Goal: Check status: Check status

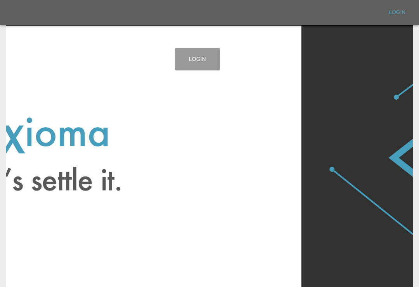
click at [197, 69] on link "Login" at bounding box center [197, 59] width 45 height 22
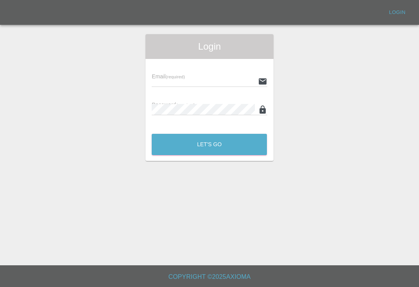
click at [225, 80] on input "text" at bounding box center [203, 81] width 103 height 11
type input "[EMAIL_ADDRESS][DOMAIN_NAME]"
click at [209, 144] on button "Let's Go" at bounding box center [209, 144] width 115 height 21
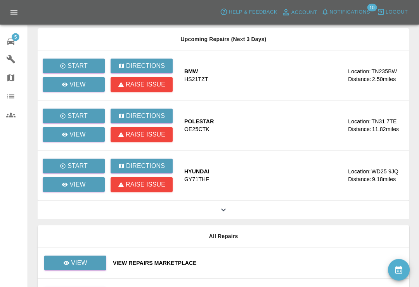
scroll to position [177, 0]
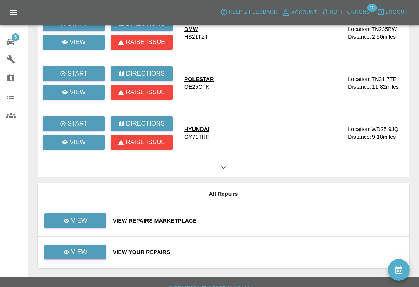
click at [255, 252] on div "View Your Repairs" at bounding box center [258, 252] width 290 height 8
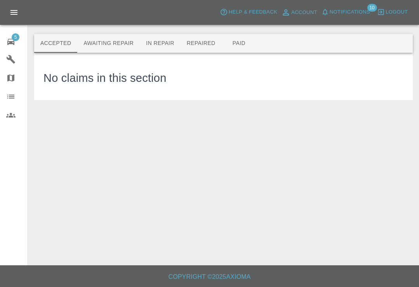
click at [243, 43] on button "Paid" at bounding box center [239, 43] width 35 height 19
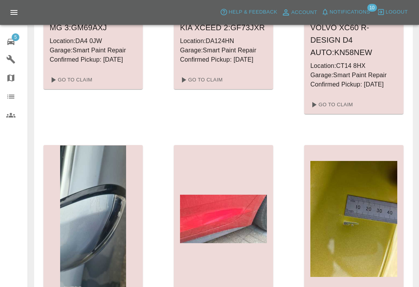
scroll to position [988, 0]
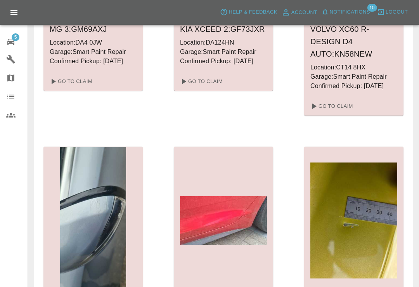
scroll to position [12, 0]
